Goal: Task Accomplishment & Management: Use online tool/utility

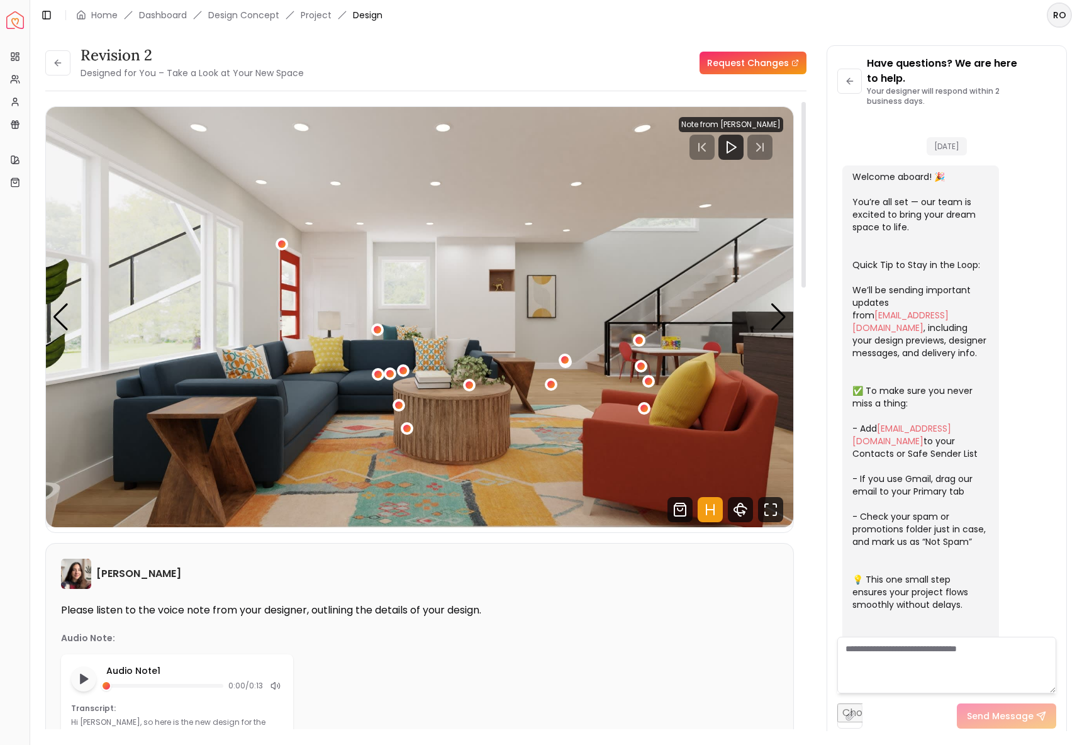
scroll to position [4206, 0]
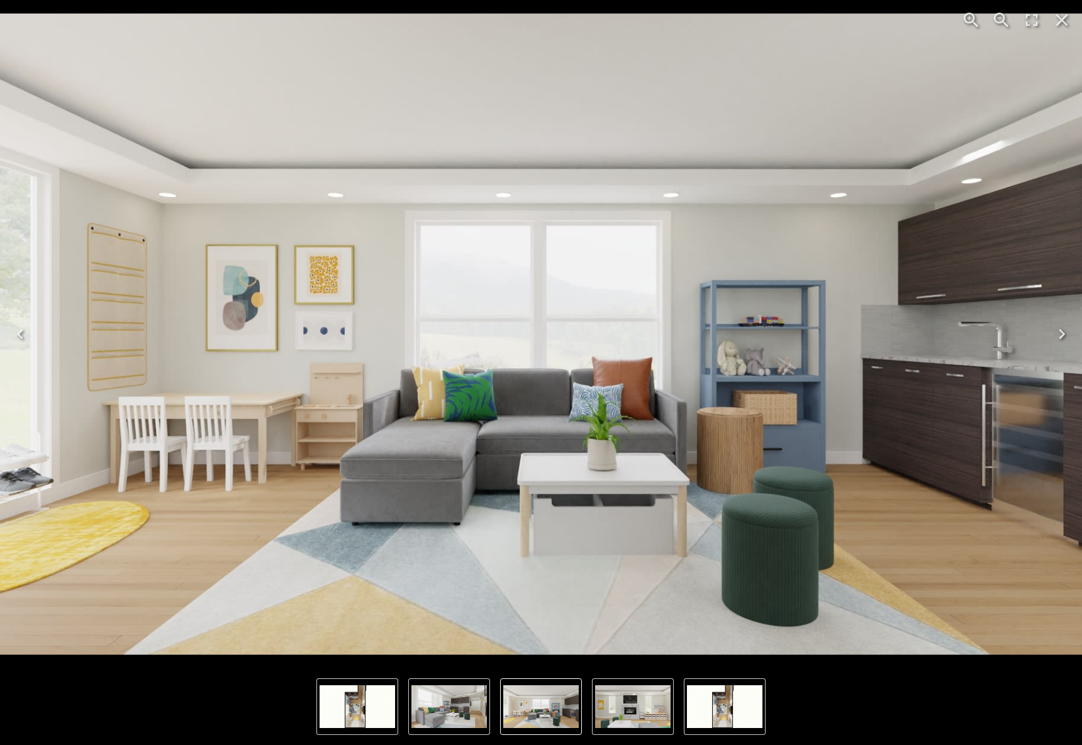
scroll to position [1095, 0]
click at [1058, 20] on icon "Close" at bounding box center [1062, 20] width 20 height 20
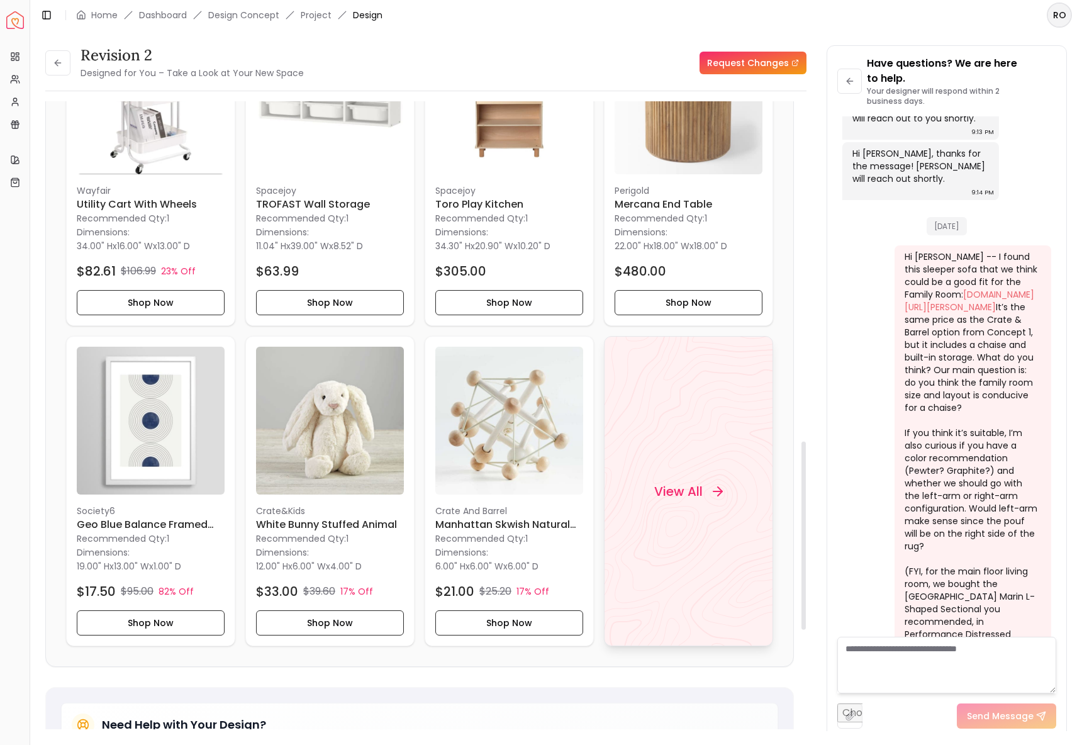
scroll to position [1136, 0]
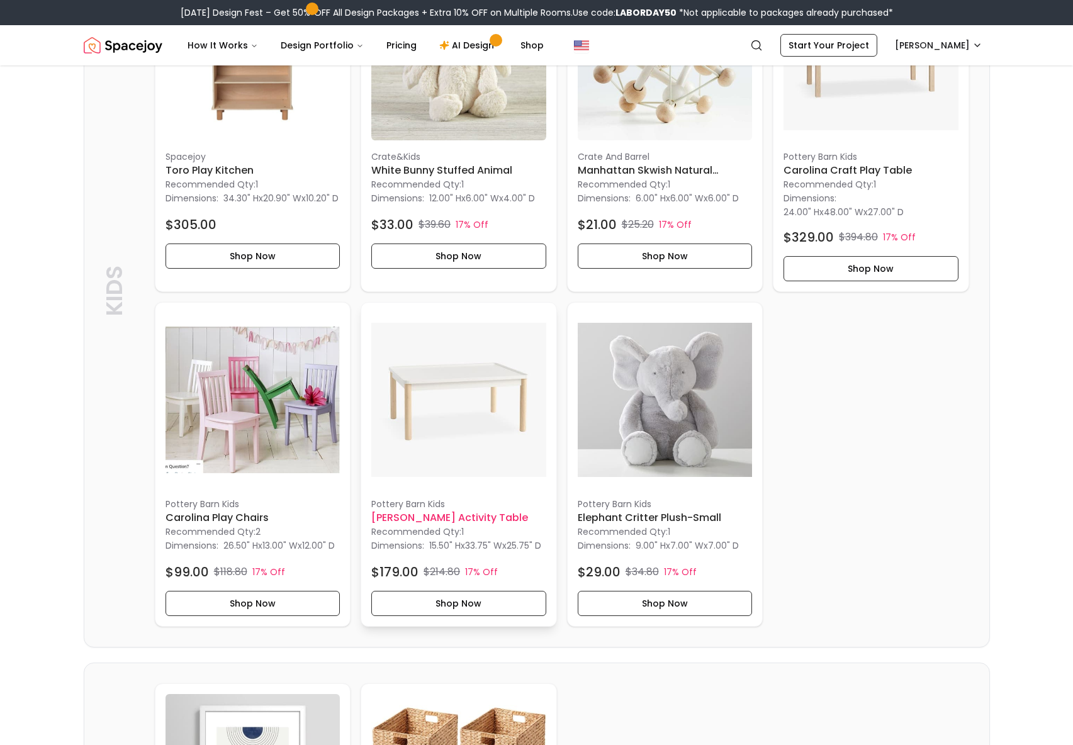
scroll to position [1526, 0]
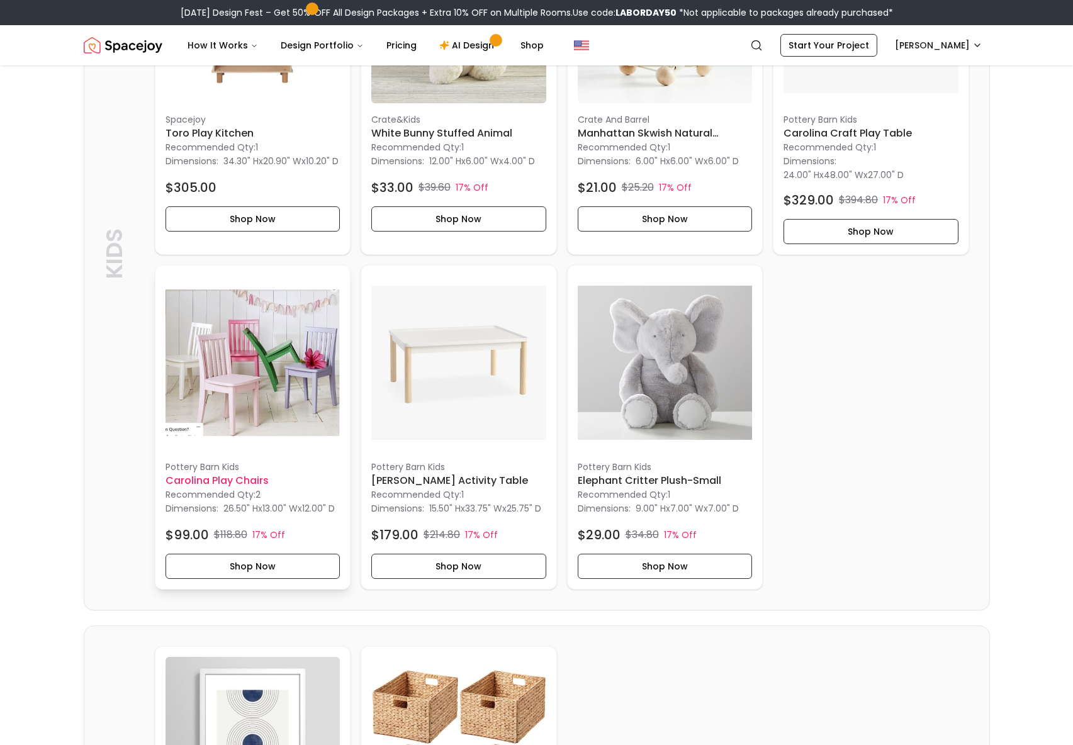
click at [261, 407] on img at bounding box center [252, 363] width 175 height 175
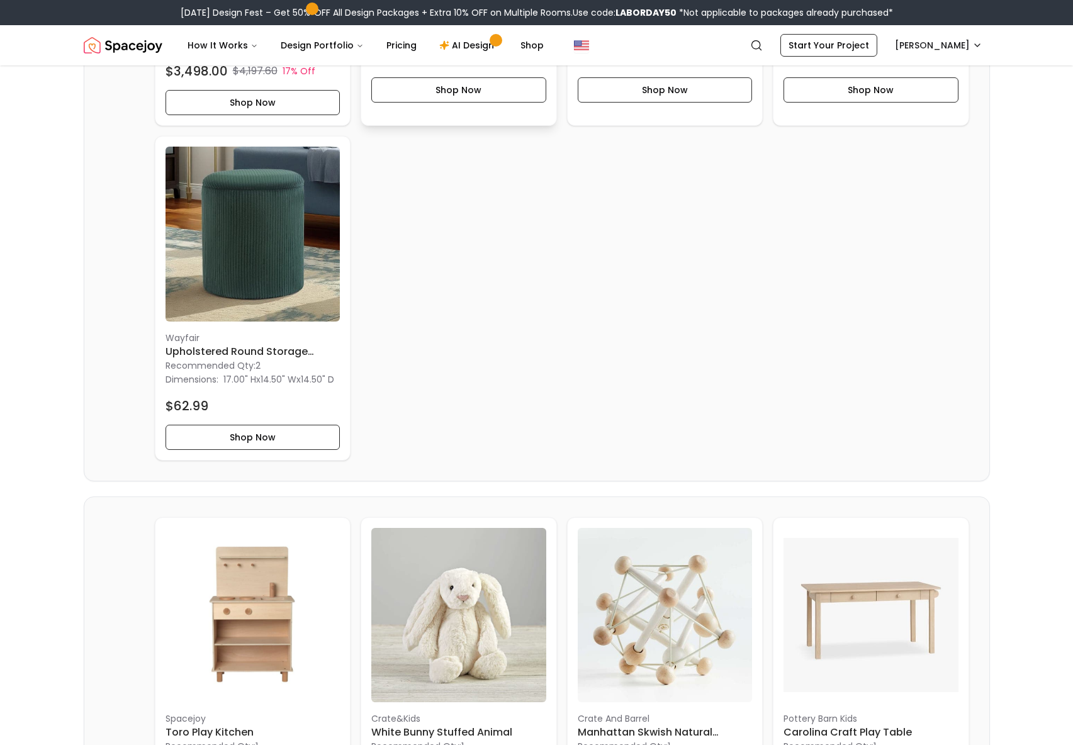
scroll to position [1241, 0]
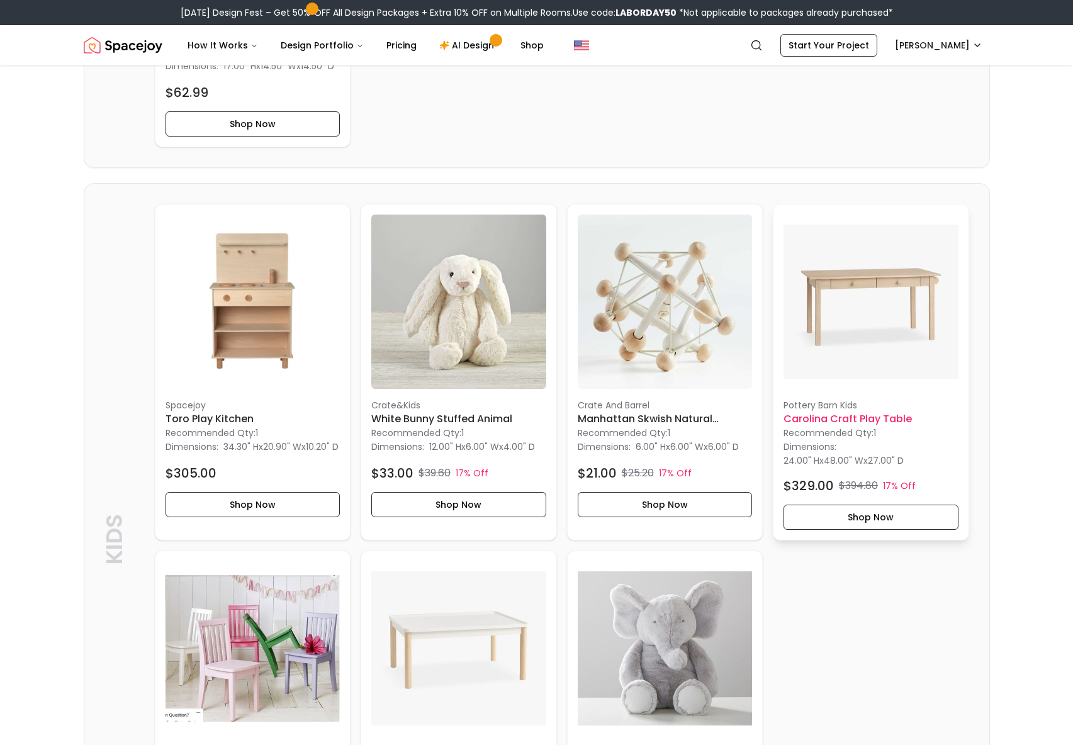
click at [836, 366] on img at bounding box center [870, 302] width 175 height 175
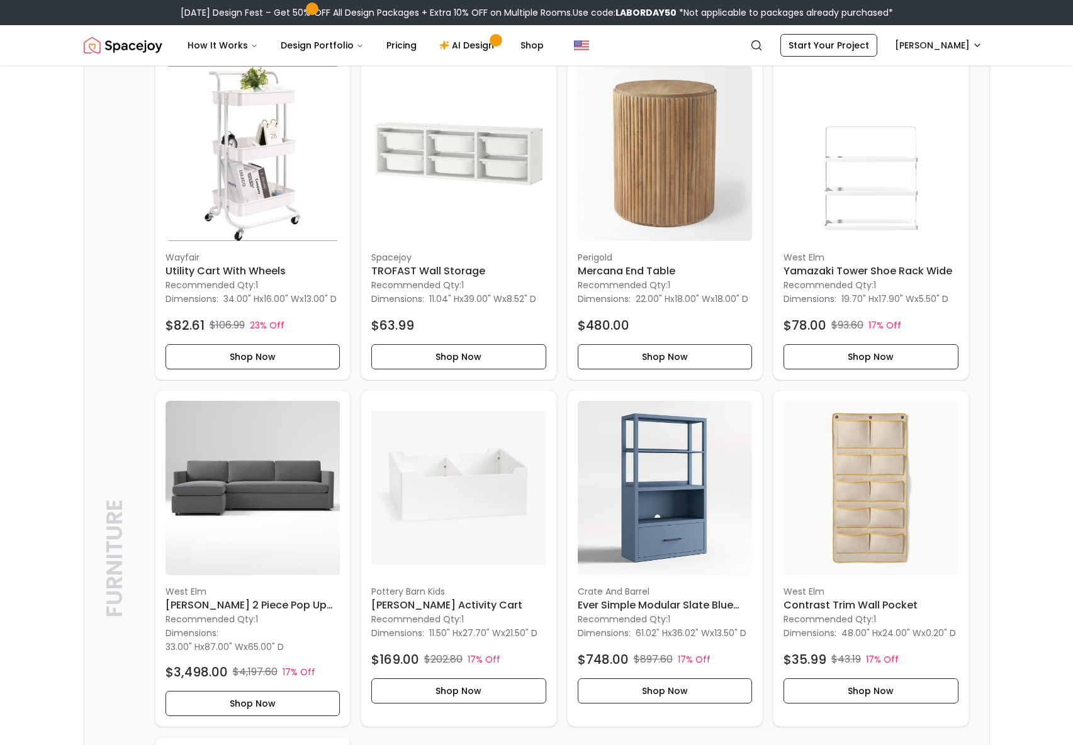
scroll to position [0, 0]
